Goal: Task Accomplishment & Management: Manage account settings

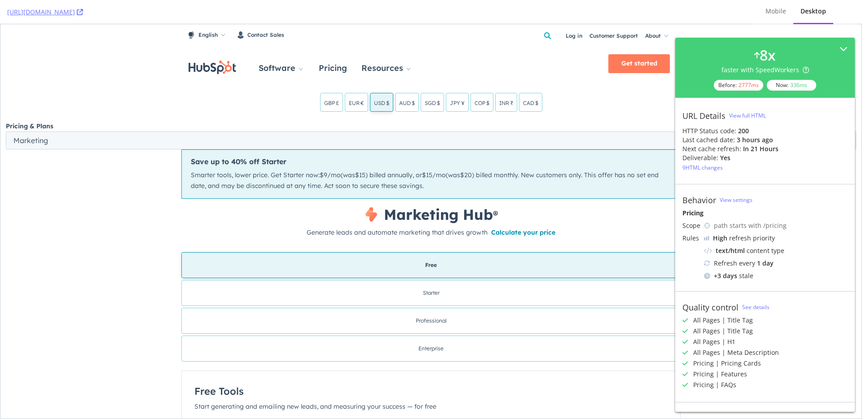
click at [455, 175] on span "(was" at bounding box center [453, 175] width 14 height 8
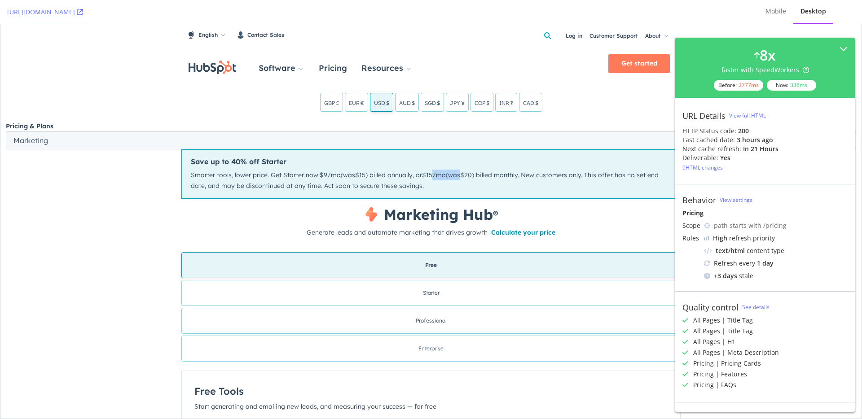
click at [455, 175] on span "(was" at bounding box center [453, 175] width 14 height 8
click at [436, 175] on span "/mo" at bounding box center [438, 175] width 13 height 8
click at [427, 175] on span "$15" at bounding box center [427, 175] width 10 height 11
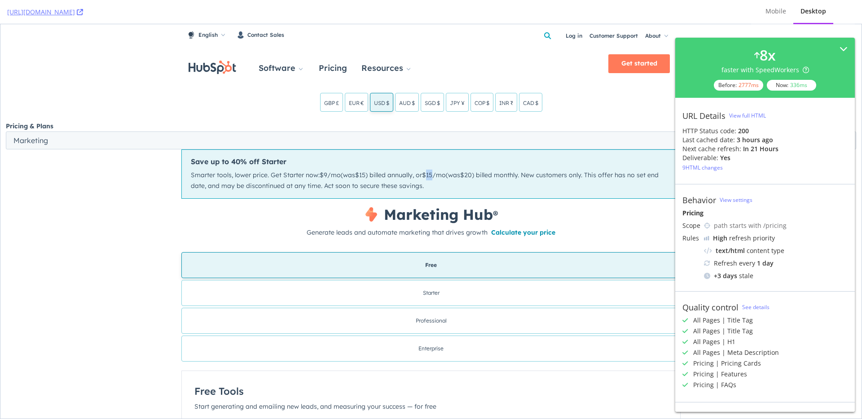
click at [427, 175] on span "$15" at bounding box center [427, 175] width 10 height 11
click at [396, 176] on span ") billed annually, or" at bounding box center [393, 175] width 57 height 8
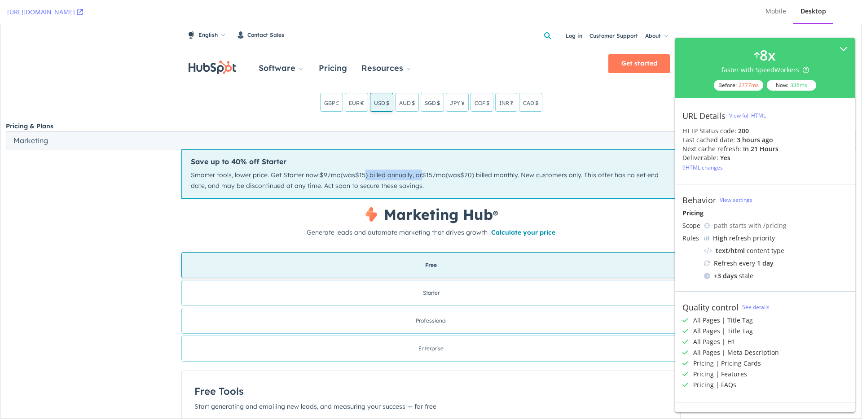
click at [396, 176] on span ") billed annually, or" at bounding box center [393, 175] width 57 height 8
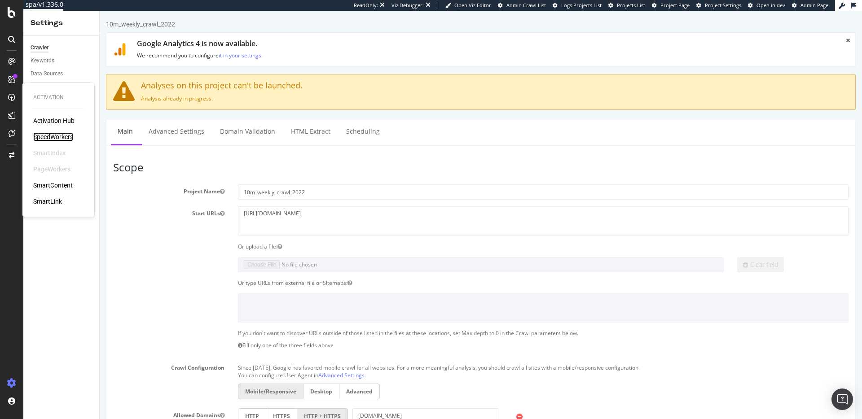
click at [50, 140] on div "SpeedWorkers" at bounding box center [53, 136] width 40 height 9
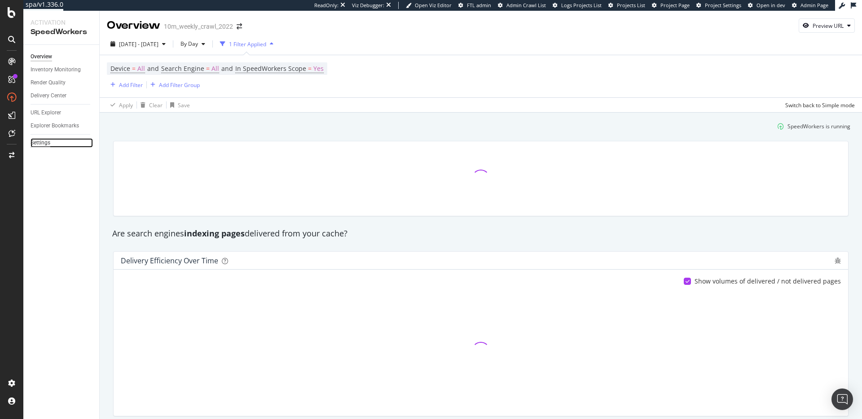
click at [42, 145] on div "Settings" at bounding box center [41, 142] width 20 height 9
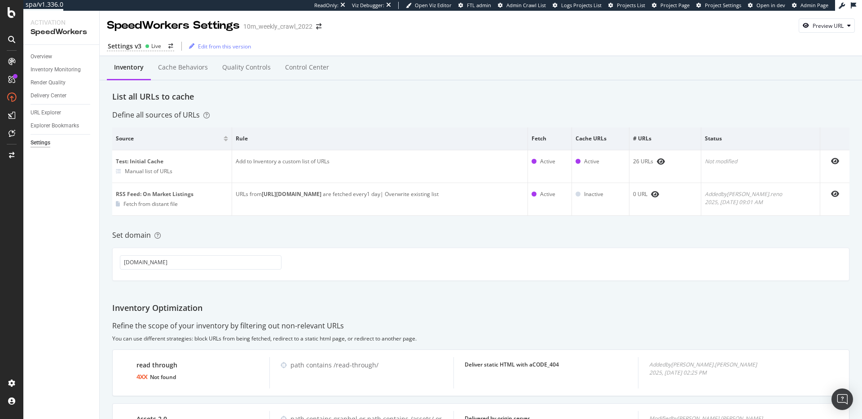
click at [638, 235] on div "Set domain" at bounding box center [480, 235] width 737 height 10
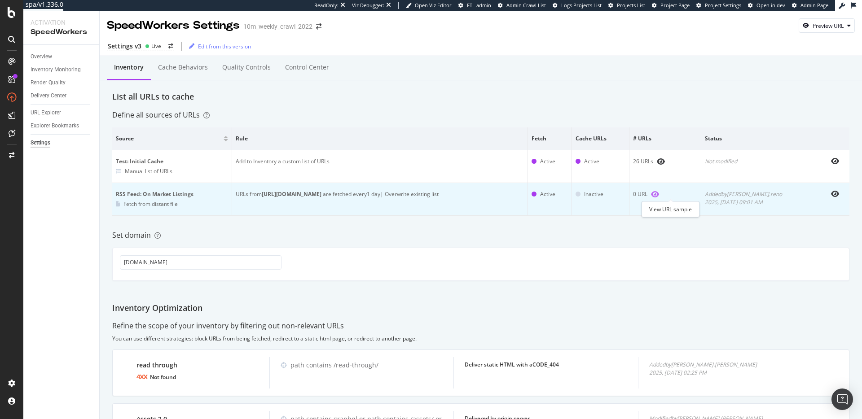
click at [659, 196] on icon "eye" at bounding box center [655, 194] width 8 height 7
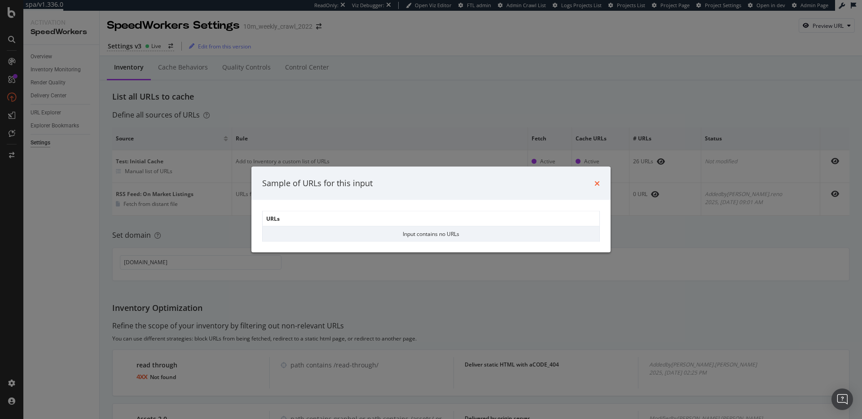
click at [596, 183] on icon "times" at bounding box center [596, 183] width 5 height 7
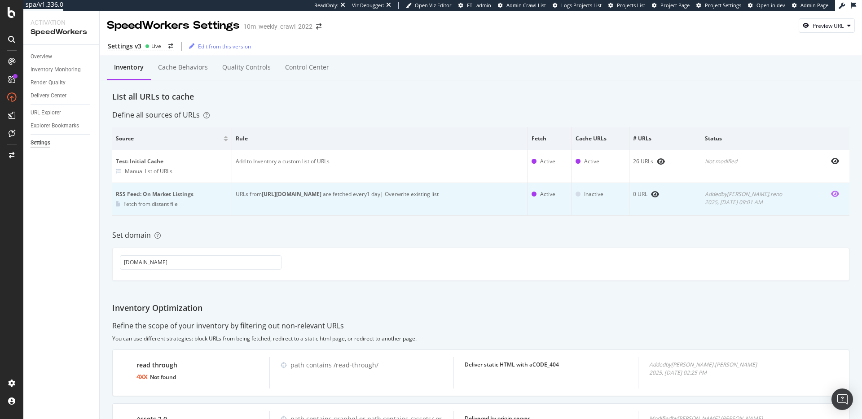
click at [831, 194] on icon "eye" at bounding box center [835, 193] width 8 height 7
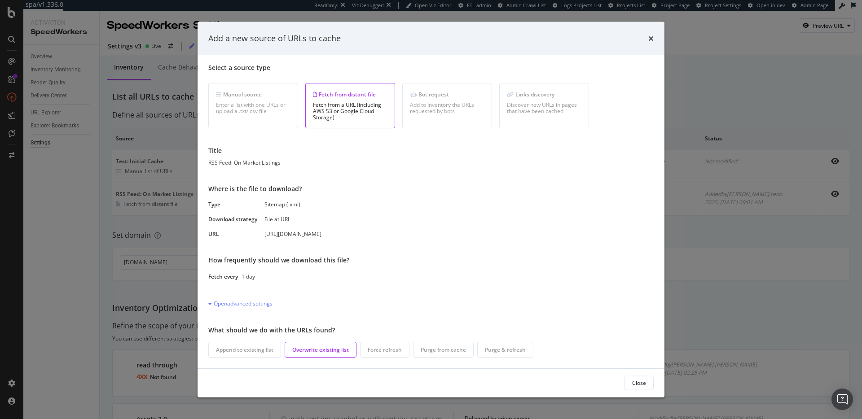
scroll to position [10, 0]
click at [245, 305] on div "Open advanced settings" at bounding box center [240, 303] width 64 height 8
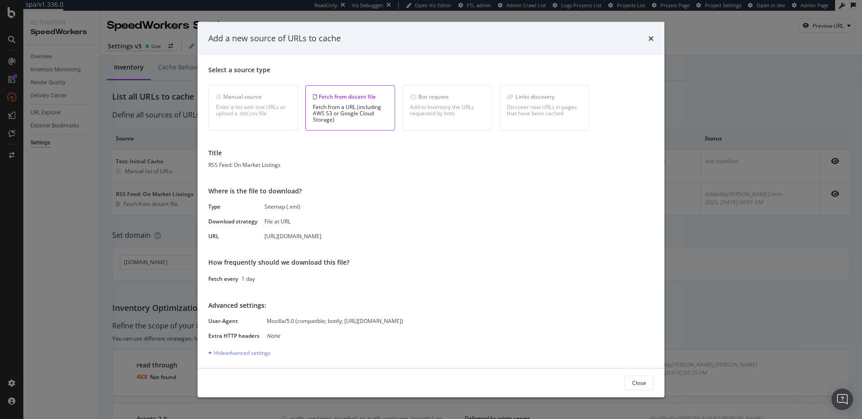
scroll to position [0, 0]
click at [102, 247] on div "Add a new source of URLs to cache Select a source type Manual source Enter a li…" at bounding box center [431, 209] width 862 height 419
